Goal: Check status: Check status

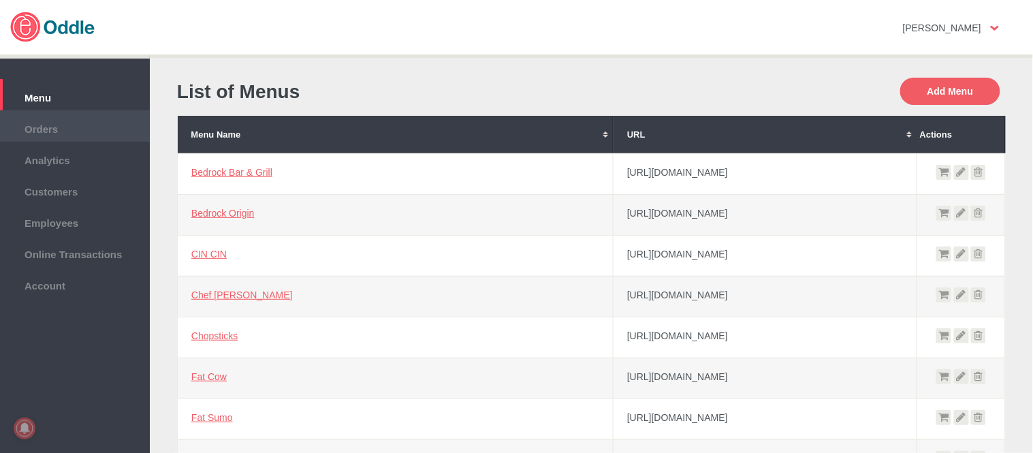
click at [44, 114] on li "Orders" at bounding box center [75, 125] width 150 height 31
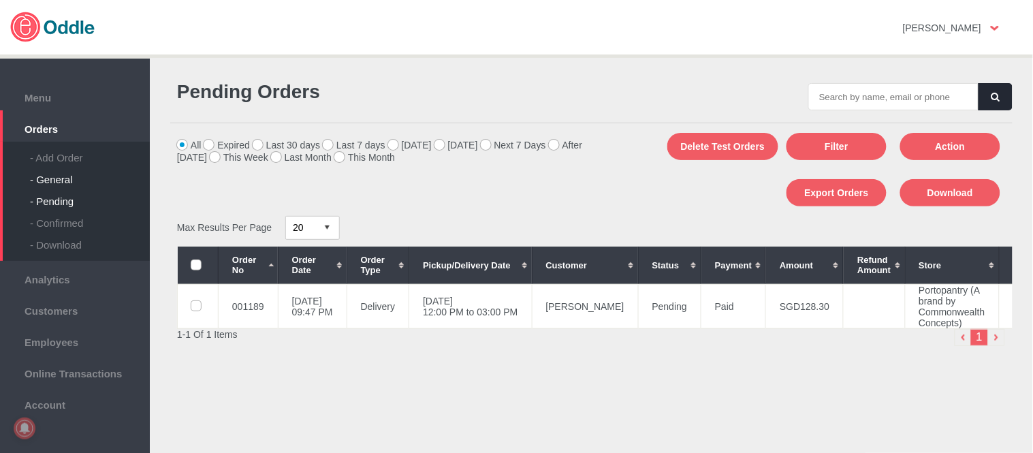
click at [57, 173] on div "- General" at bounding box center [90, 174] width 120 height 22
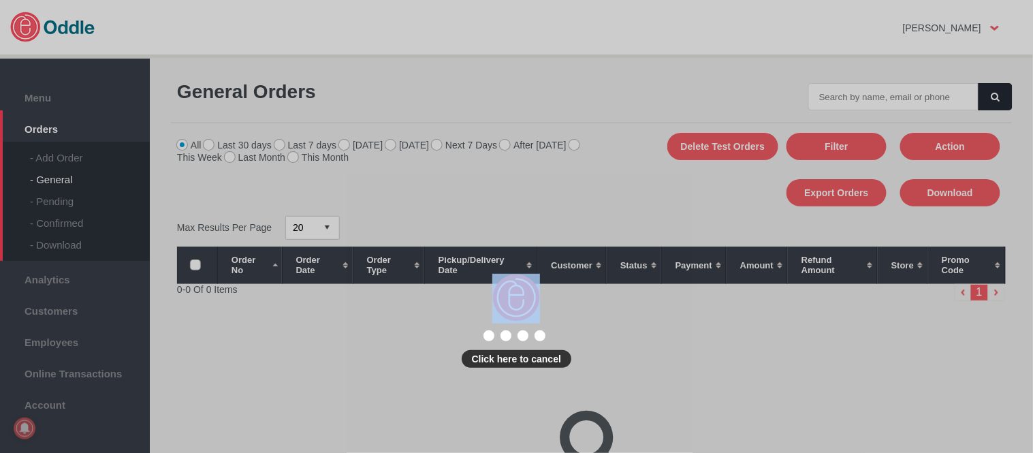
click at [876, 101] on body "Click here to cancel Mary Kaye No messages Support Settings Sign Out Settings S…" at bounding box center [516, 226] width 1033 height 453
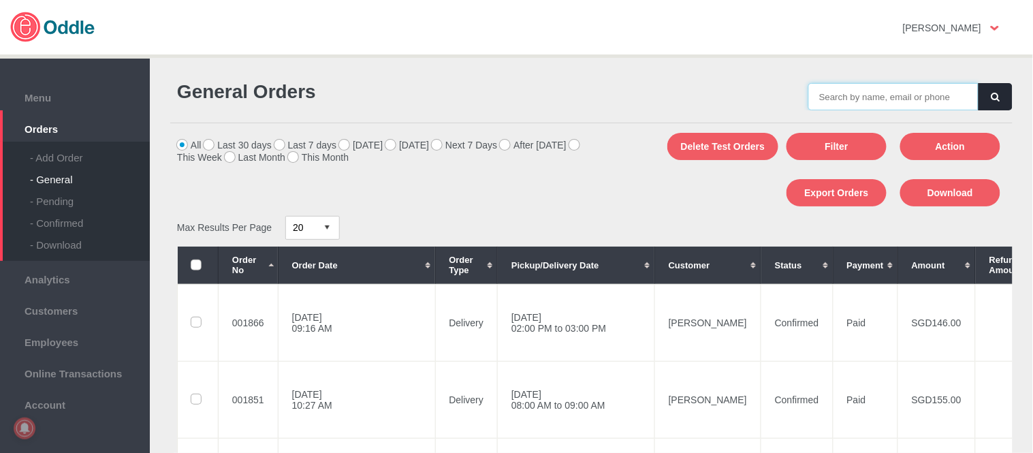
drag, startPoint x: 0, startPoint y: 0, endPoint x: 876, endPoint y: 101, distance: 882.2
click at [876, 101] on input "text" at bounding box center [893, 96] width 170 height 27
paste input "001872"
type input "001872"
click at [996, 87] on button "button" at bounding box center [996, 96] width 34 height 27
